Goal: Find specific page/section: Find specific page/section

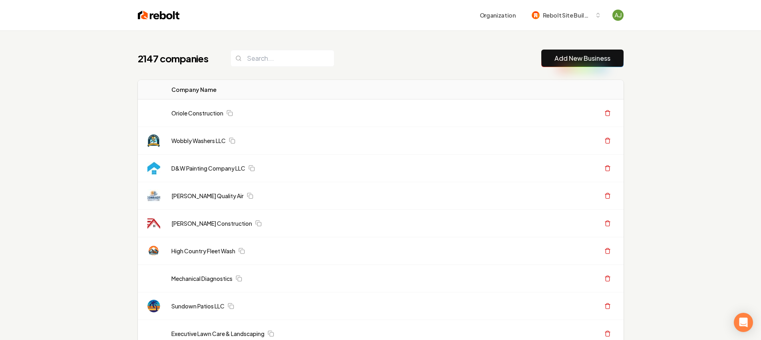
click at [265, 62] on input "search" at bounding box center [283, 58] width 104 height 17
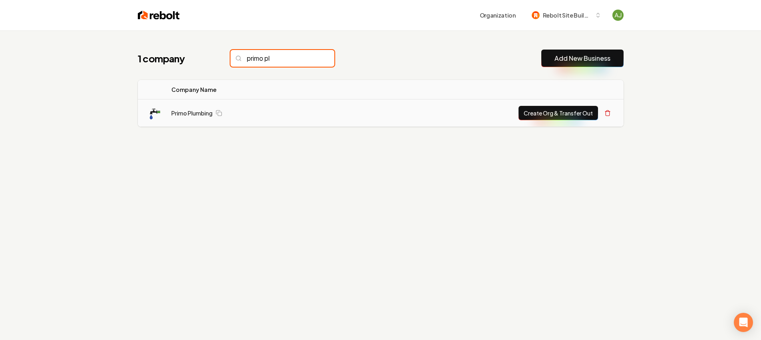
type input "primo pl"
click at [187, 118] on td "Primo Plumbing" at bounding box center [247, 114] width 165 height 28
click at [184, 116] on link "Primo Plumbing" at bounding box center [191, 113] width 41 height 8
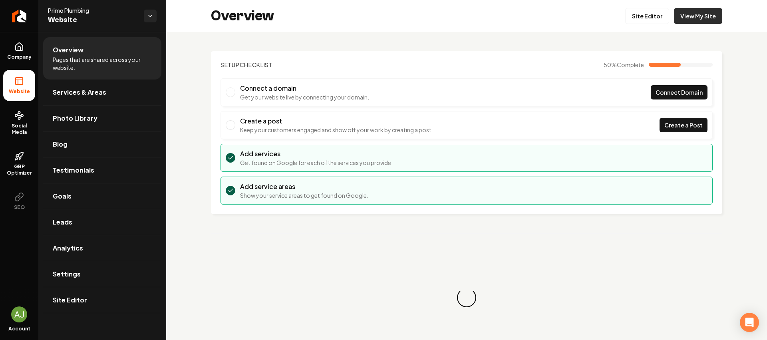
click at [689, 8] on link "View My Site" at bounding box center [698, 16] width 48 height 16
